Goal: Transaction & Acquisition: Purchase product/service

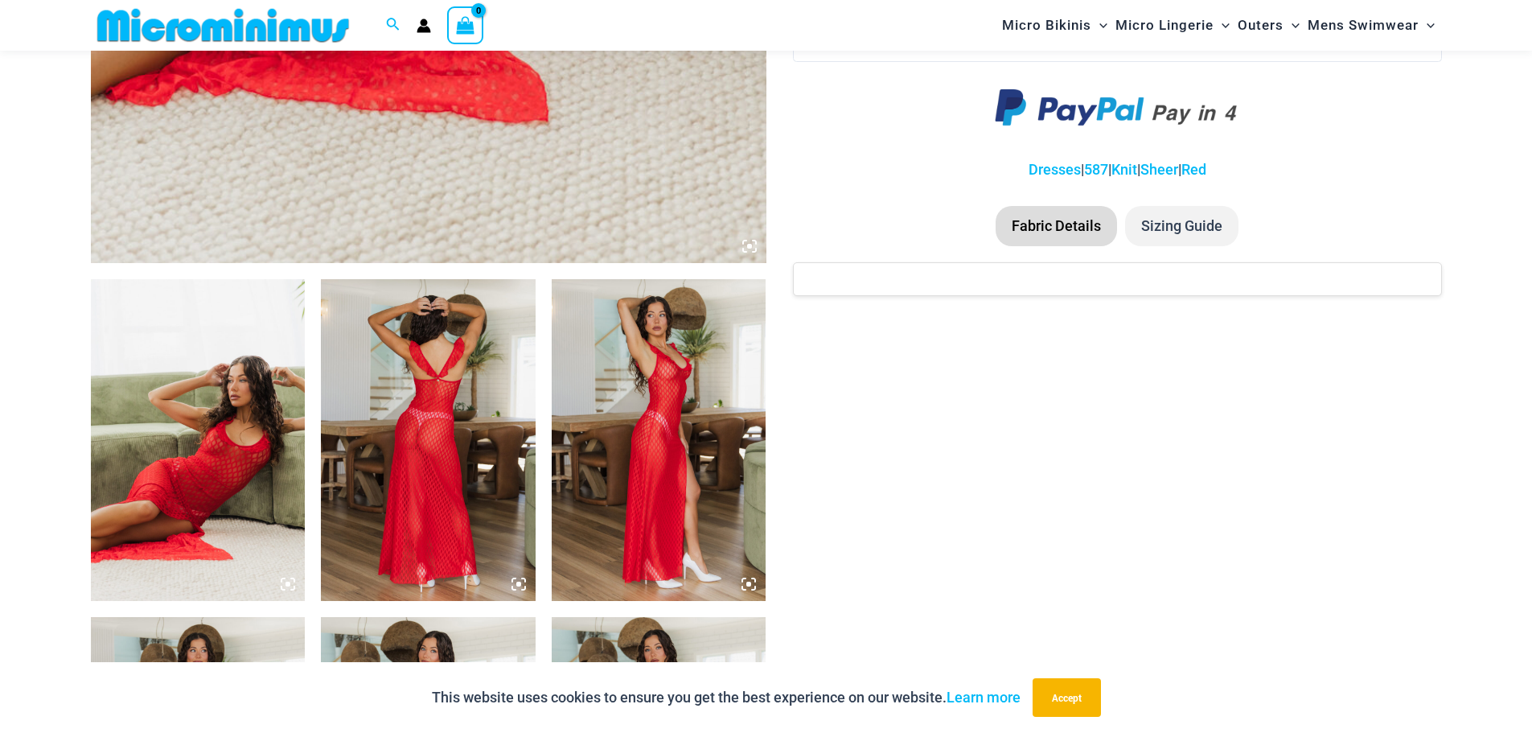
scroll to position [950, 0]
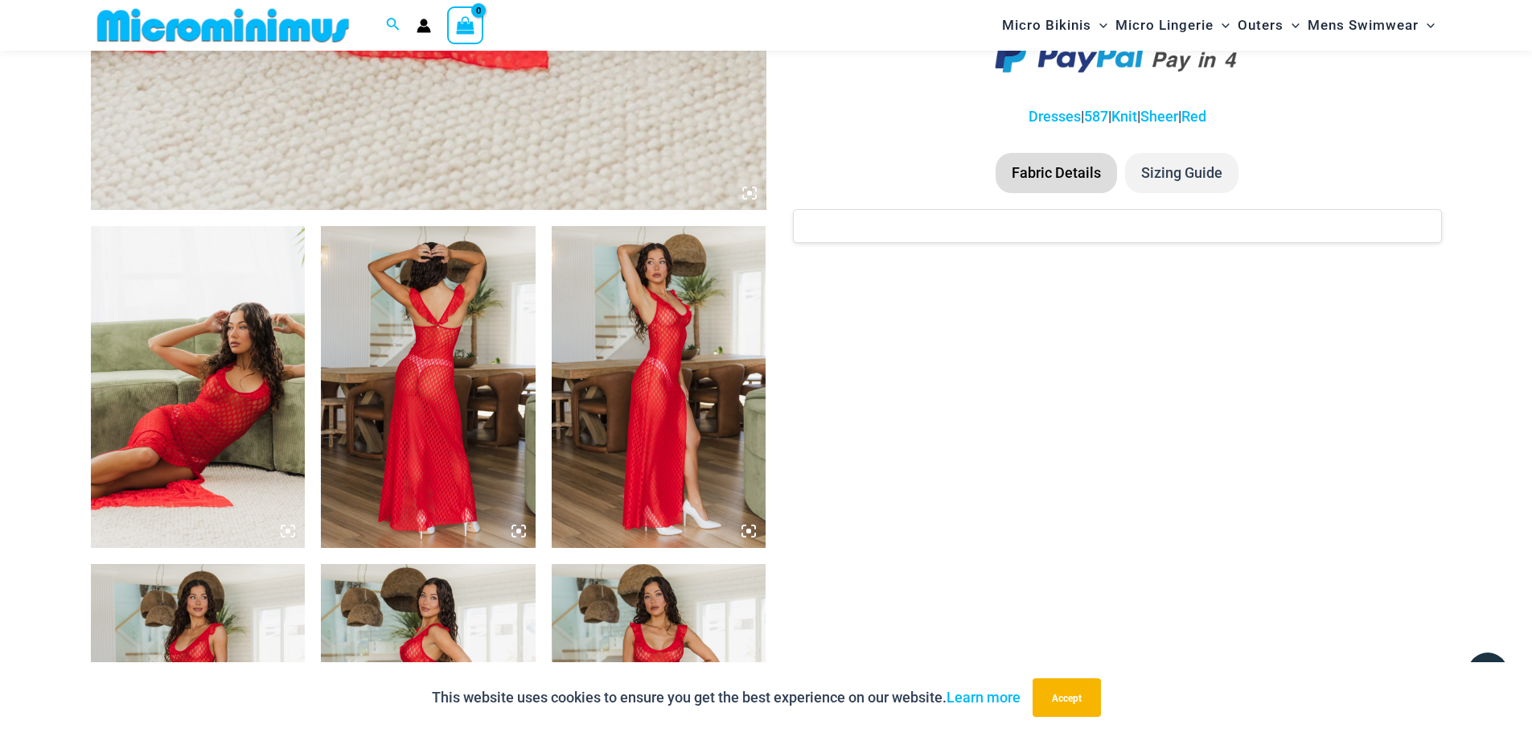
click at [264, 392] on img at bounding box center [198, 387] width 215 height 322
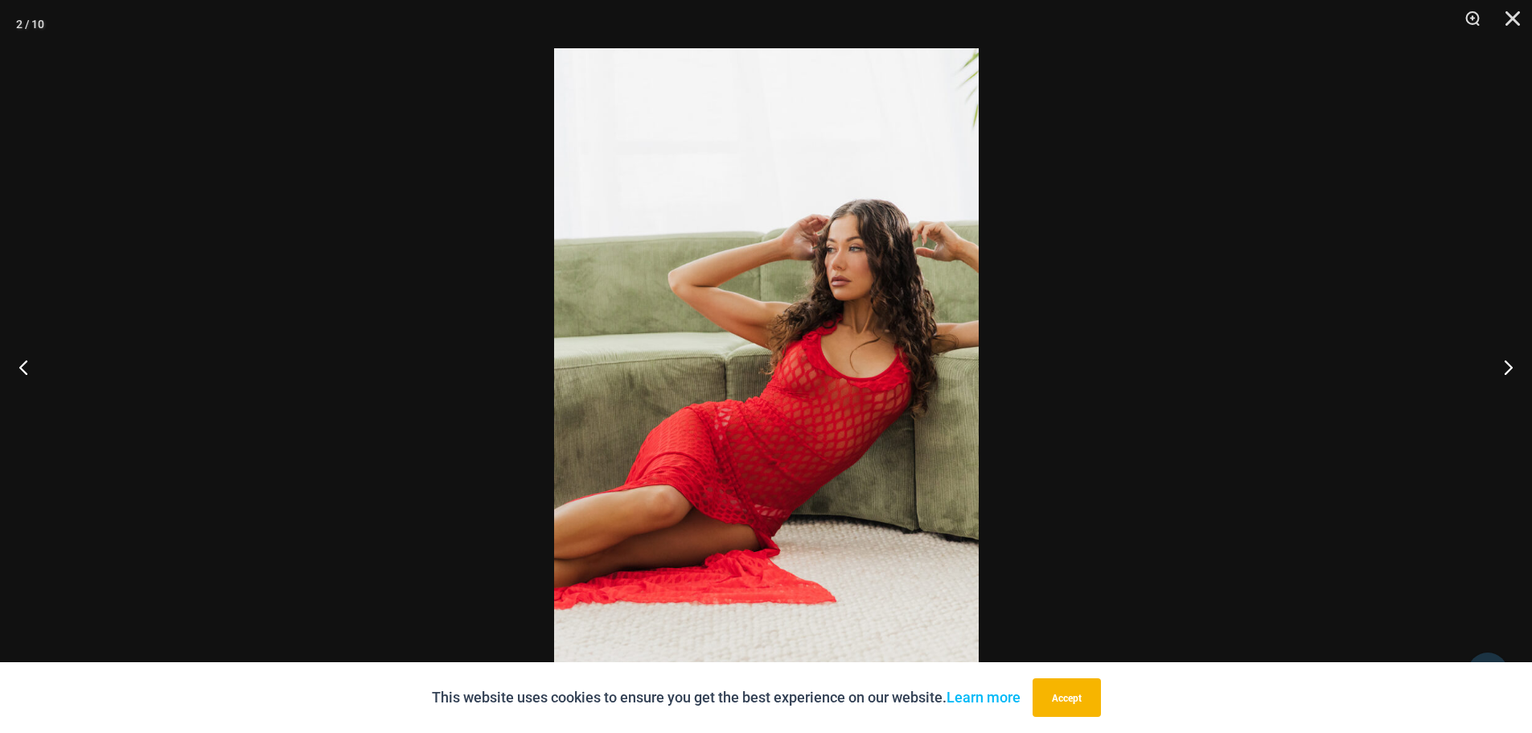
click at [937, 263] on img at bounding box center [766, 366] width 425 height 636
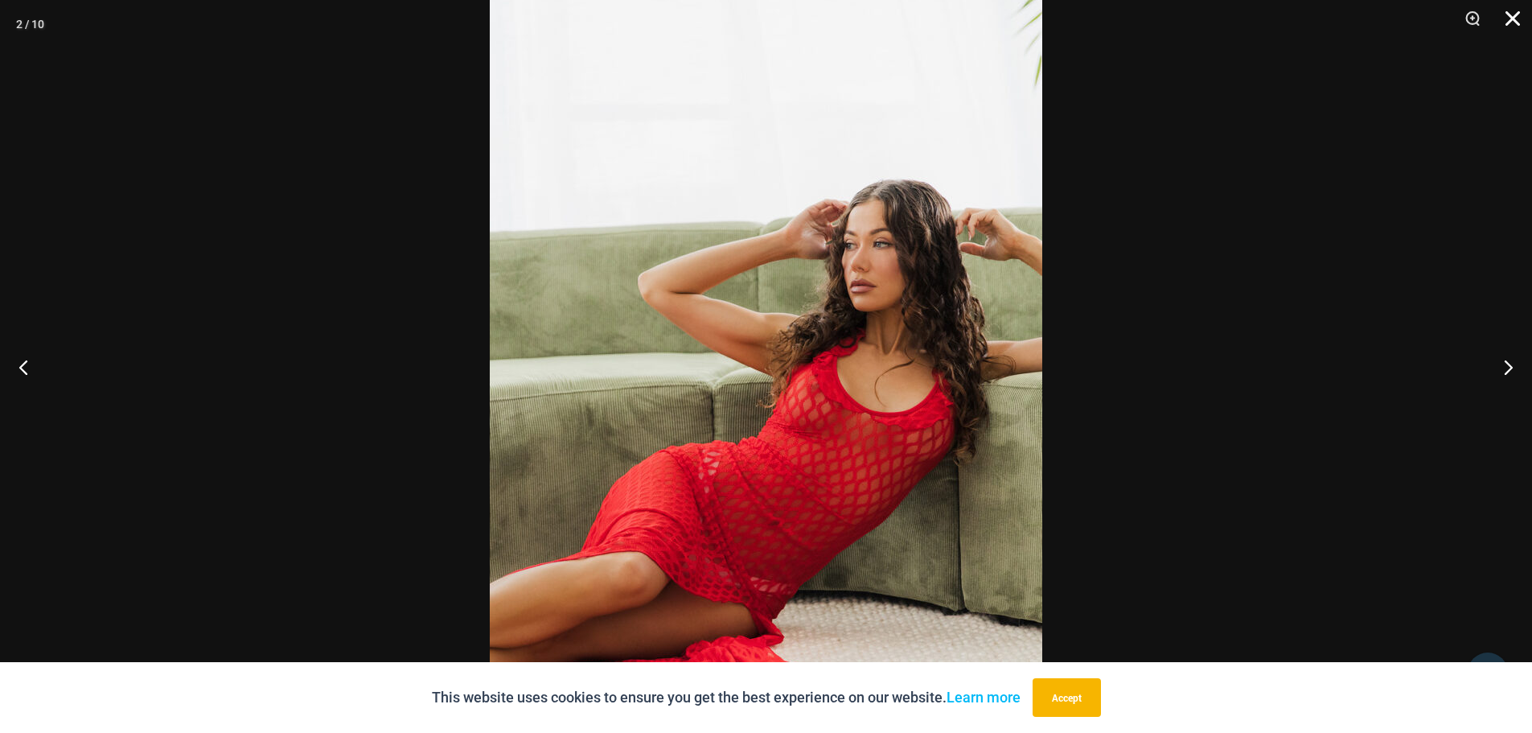
click at [1511, 14] on button "Close" at bounding box center [1507, 24] width 40 height 48
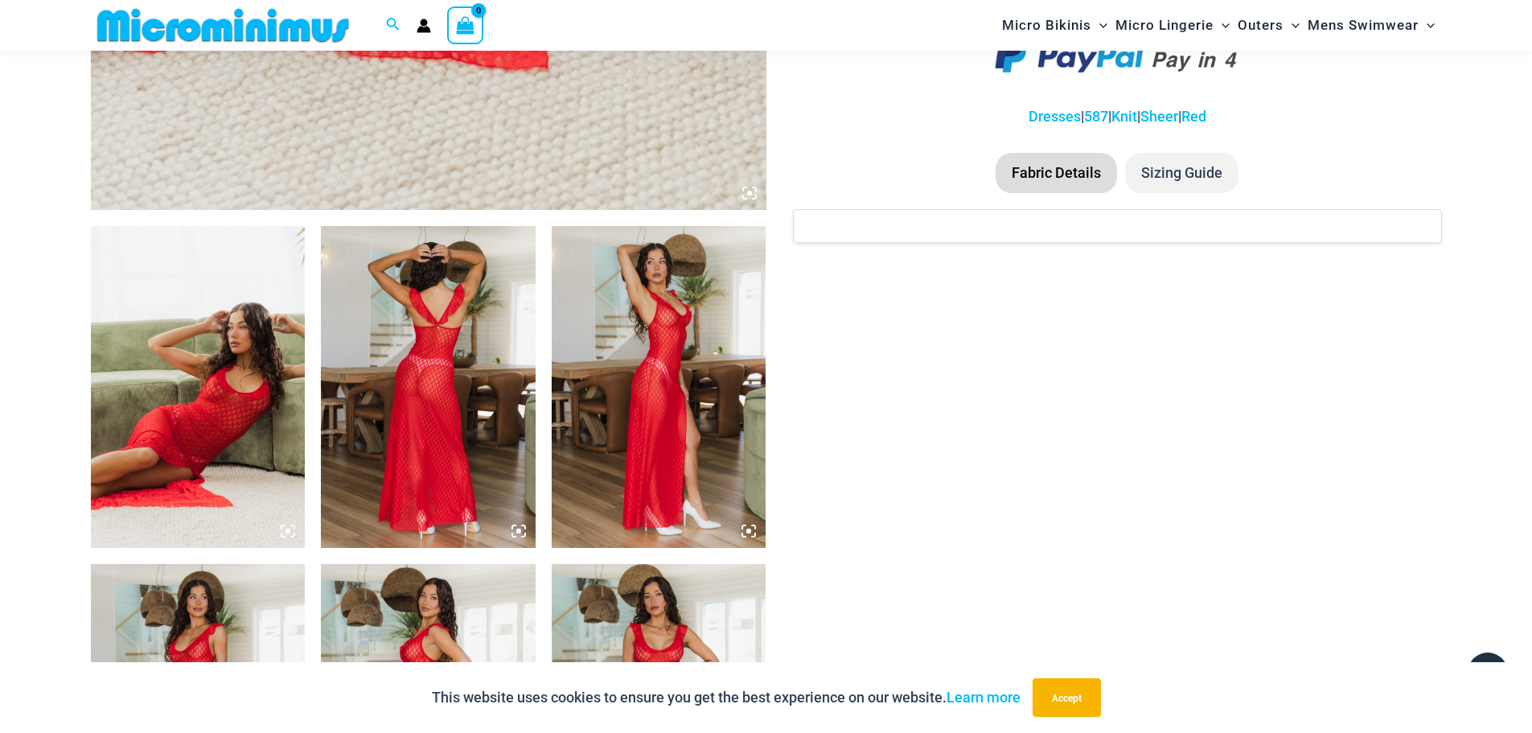
click at [675, 354] on img at bounding box center [659, 387] width 215 height 322
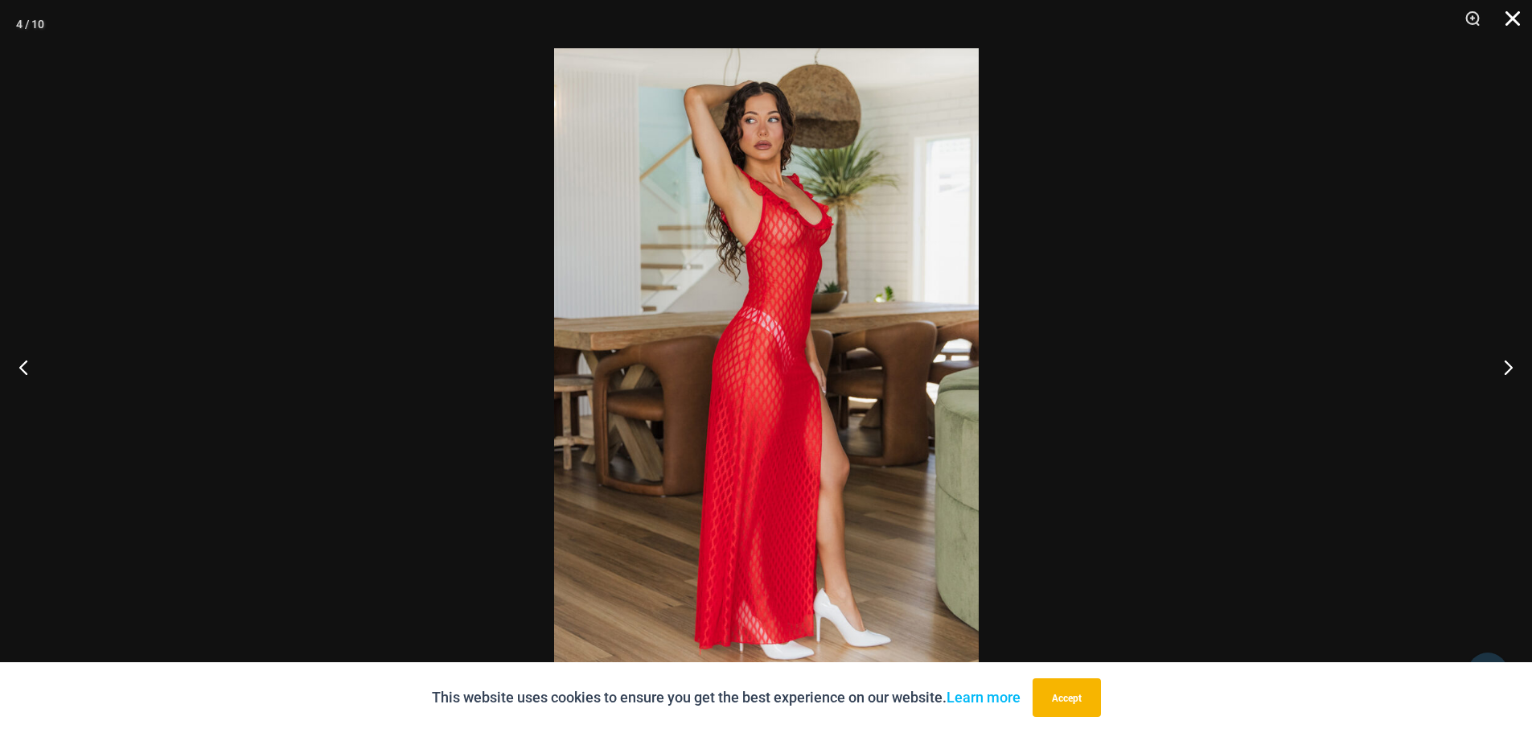
click at [1505, 15] on button "Close" at bounding box center [1507, 24] width 40 height 48
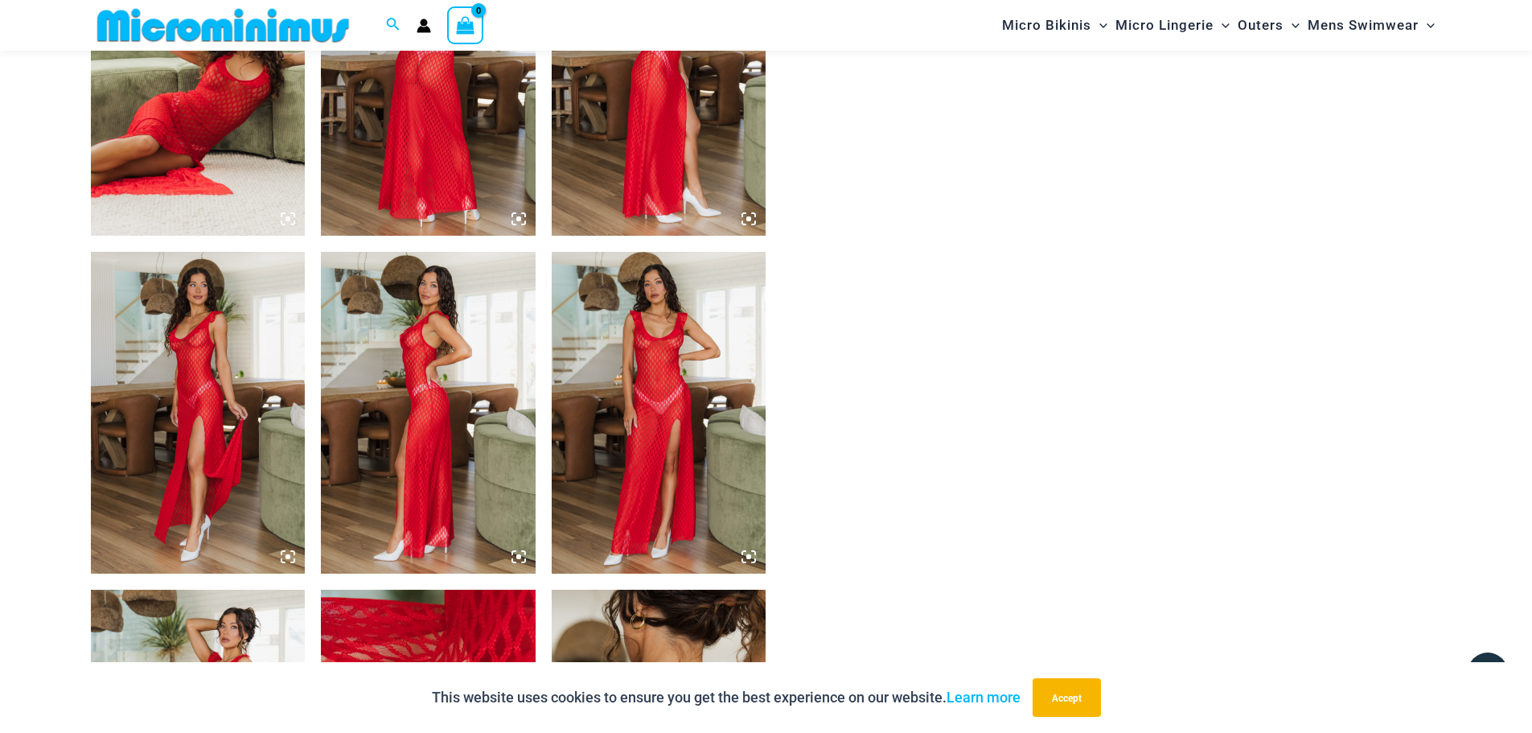
scroll to position [1272, 0]
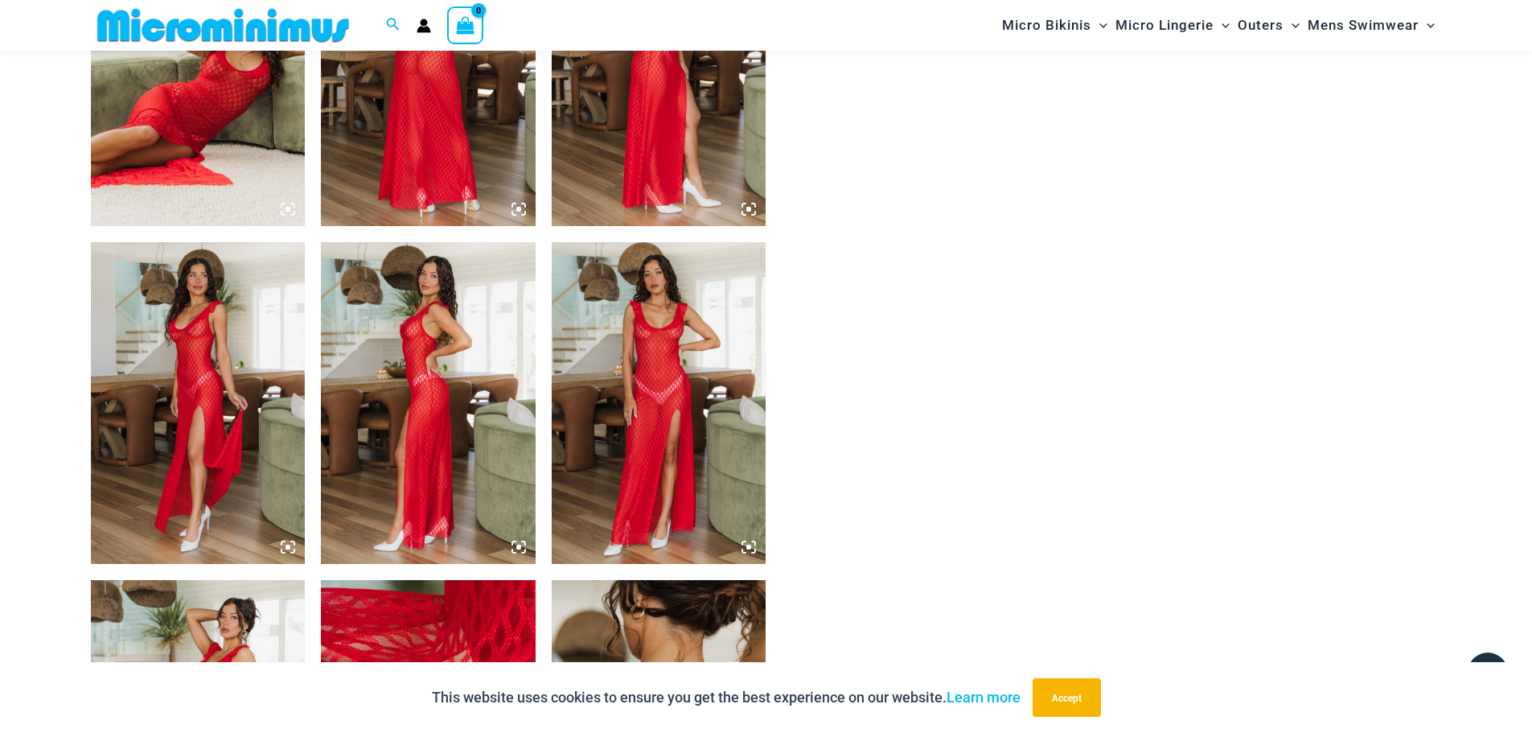
click at [649, 363] on img at bounding box center [659, 403] width 215 height 322
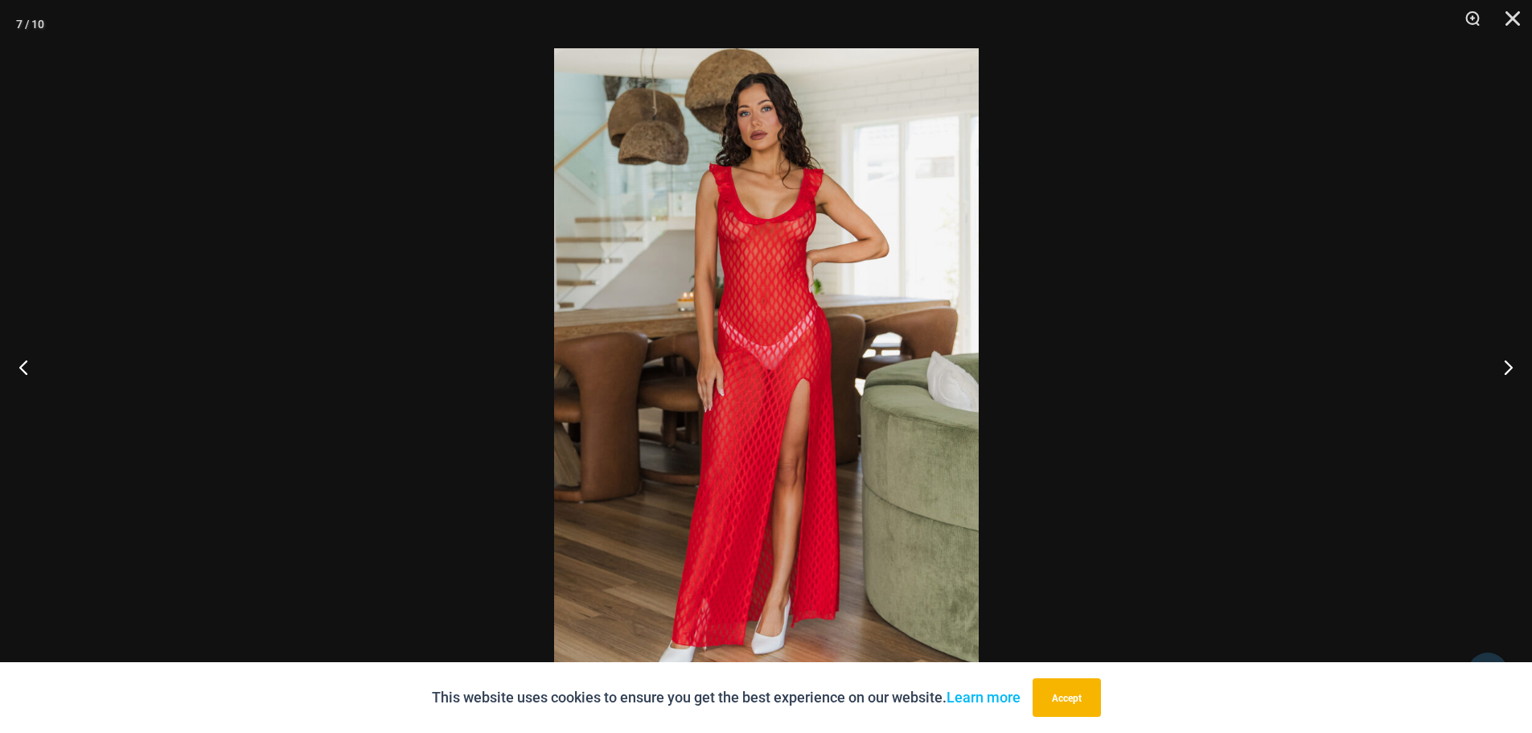
click at [750, 286] on img at bounding box center [766, 366] width 425 height 636
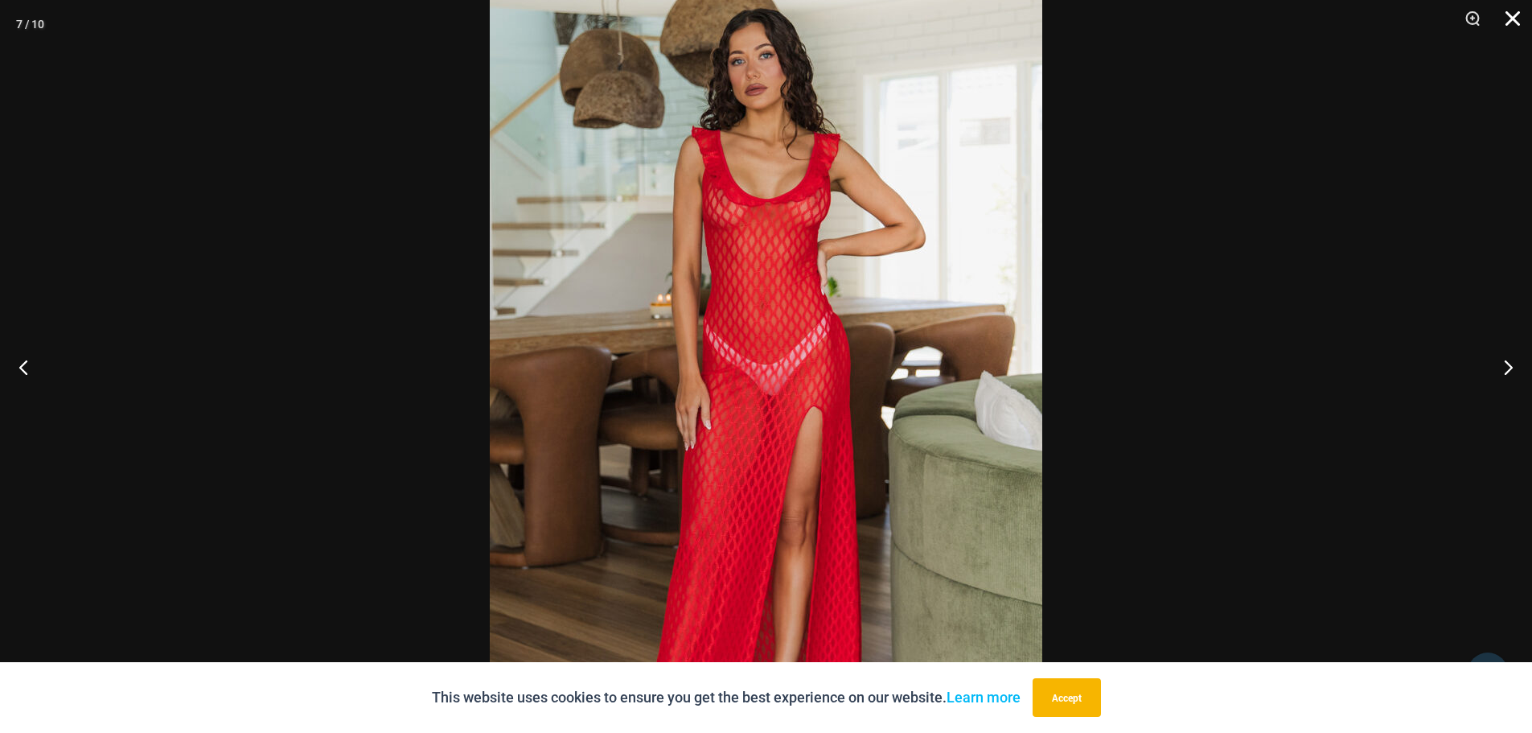
click at [1515, 16] on button "Close" at bounding box center [1507, 24] width 40 height 48
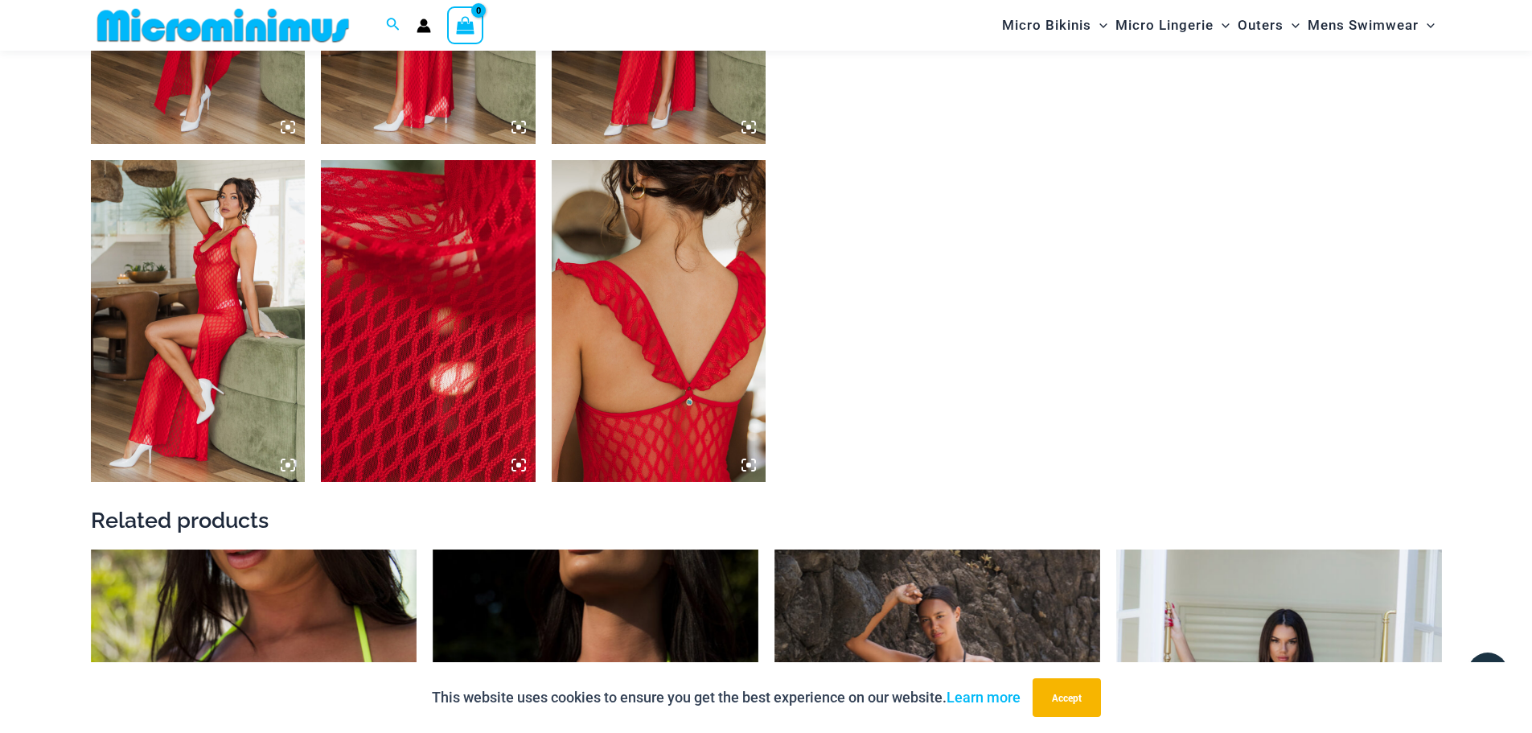
scroll to position [1754, 0]
